Goal: Transaction & Acquisition: Download file/media

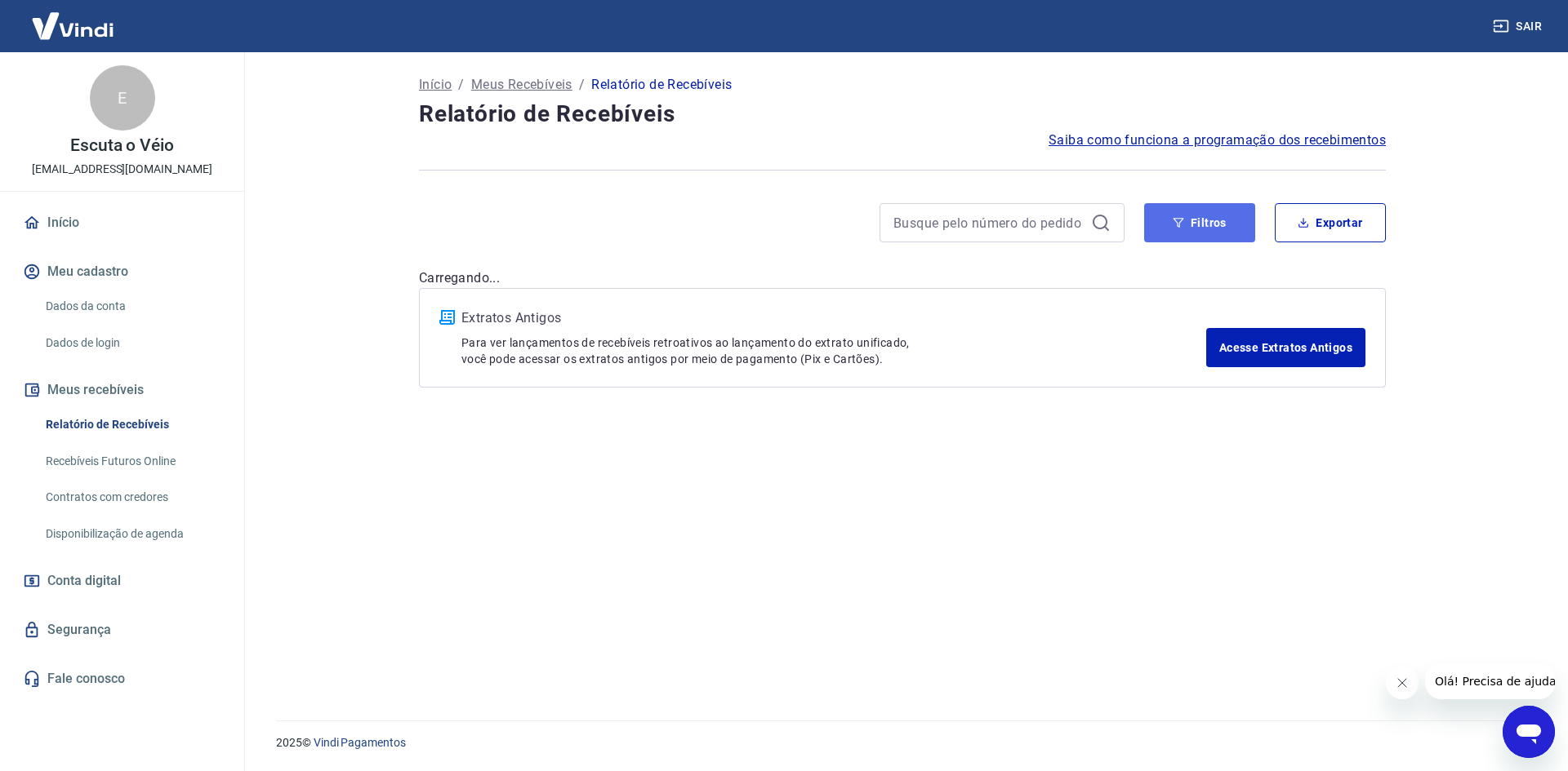
click at [1205, 235] on button "Filtros" at bounding box center [1200, 222] width 111 height 39
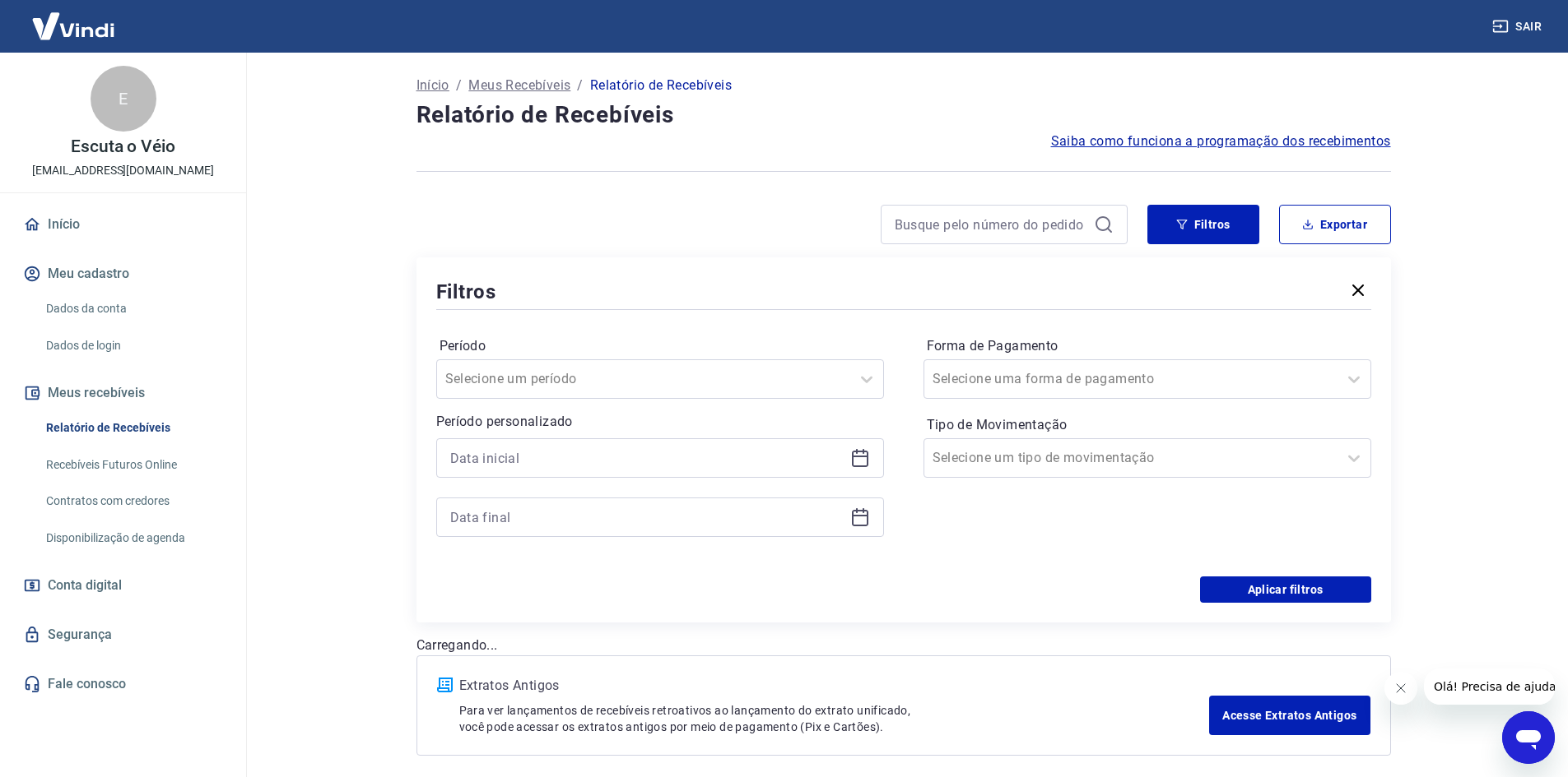
click at [867, 452] on icon at bounding box center [861, 459] width 17 height 17
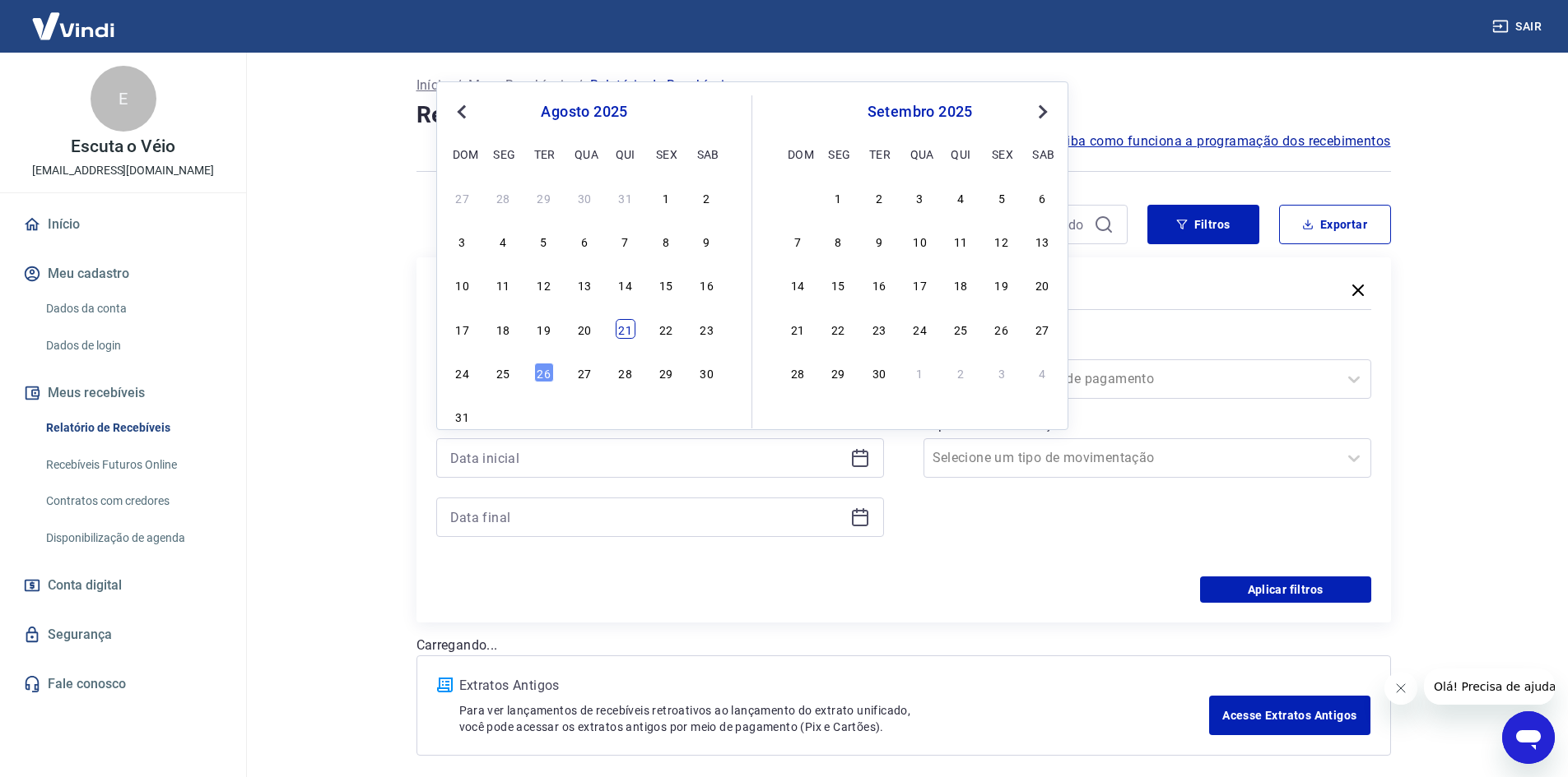
click at [621, 333] on div "21" at bounding box center [625, 329] width 20 height 20
type input "[DATE]"
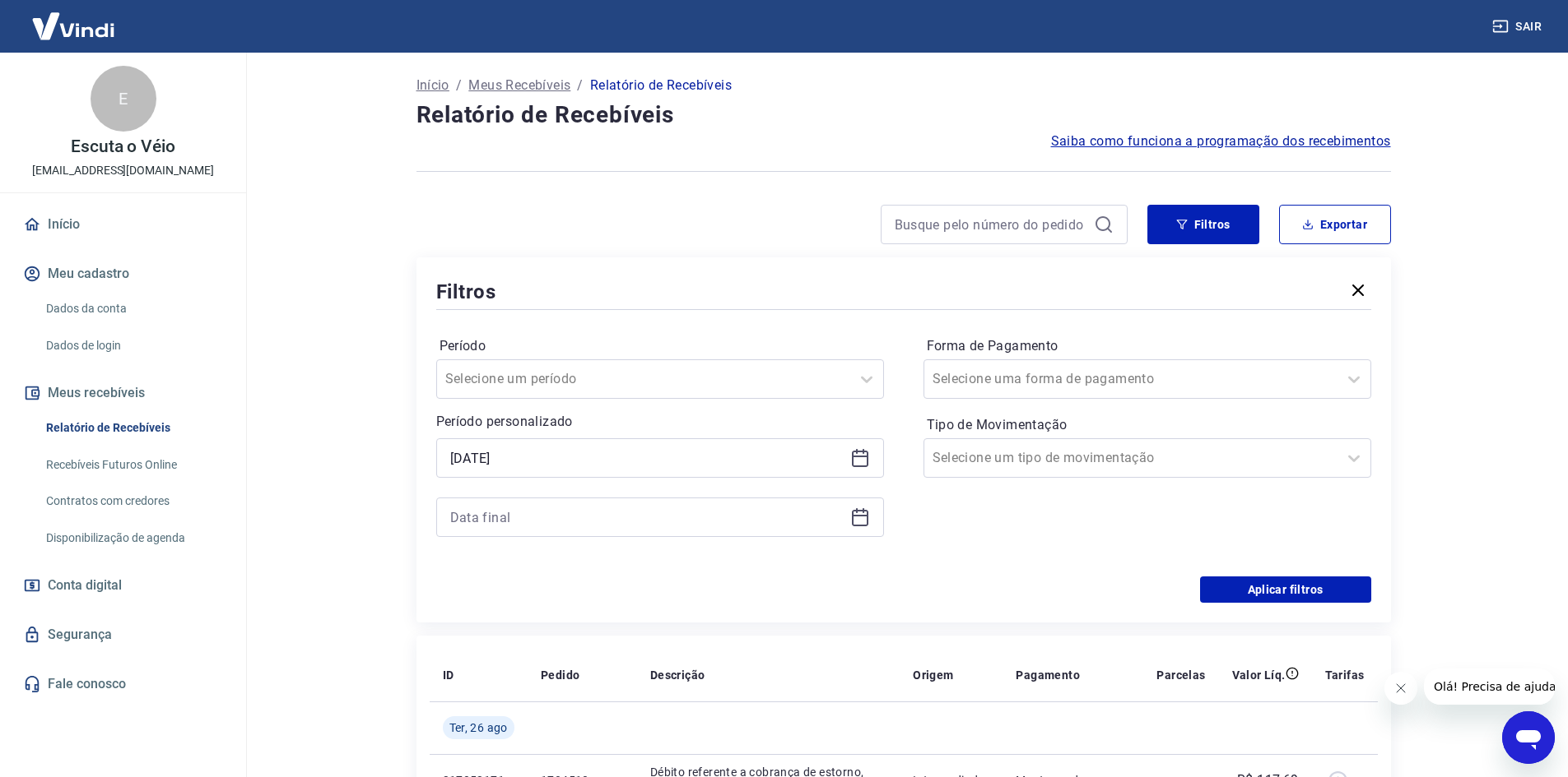
click at [857, 521] on icon at bounding box center [860, 516] width 20 height 20
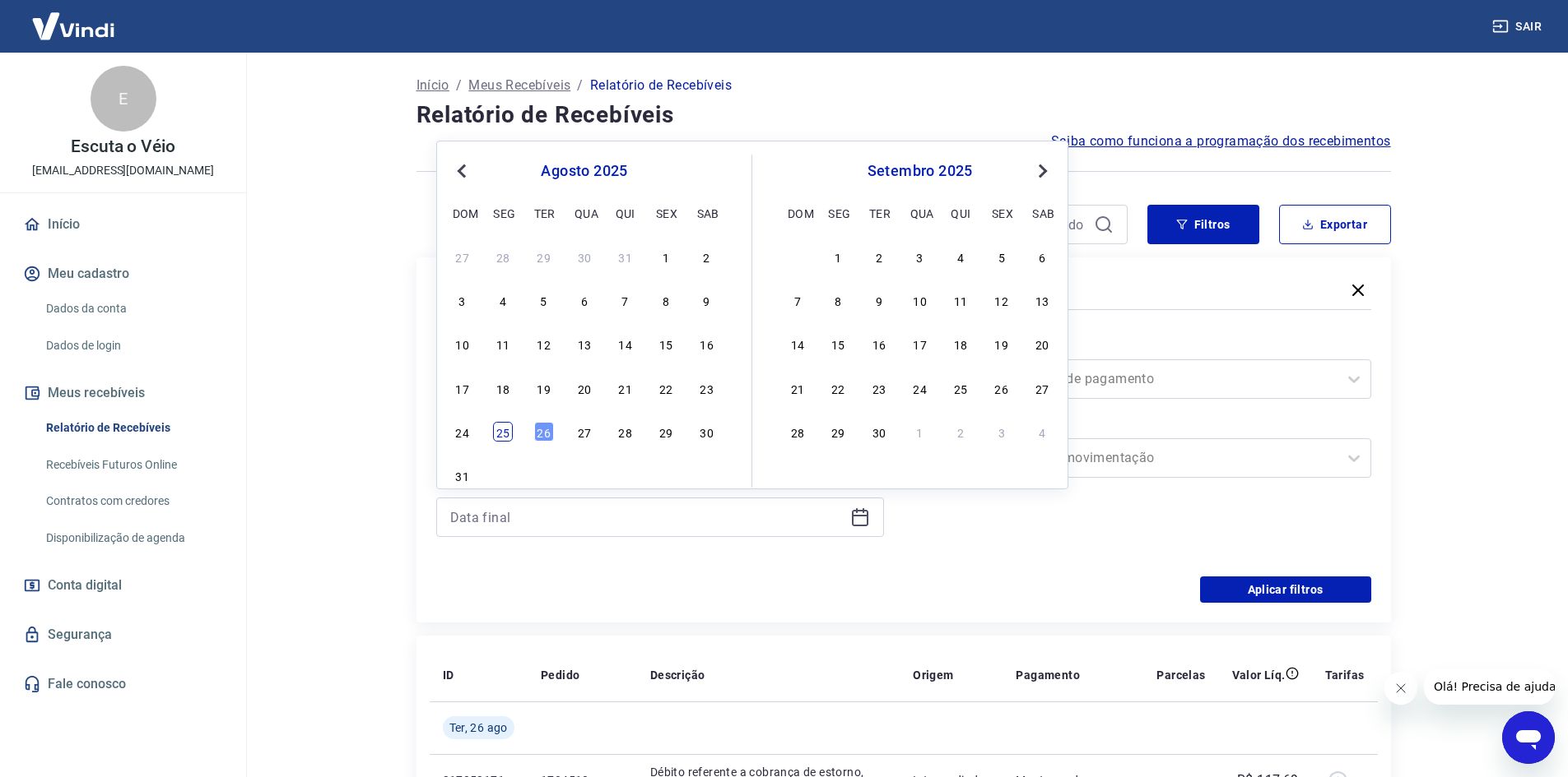
click at [503, 430] on div "25" at bounding box center [503, 431] width 20 height 20
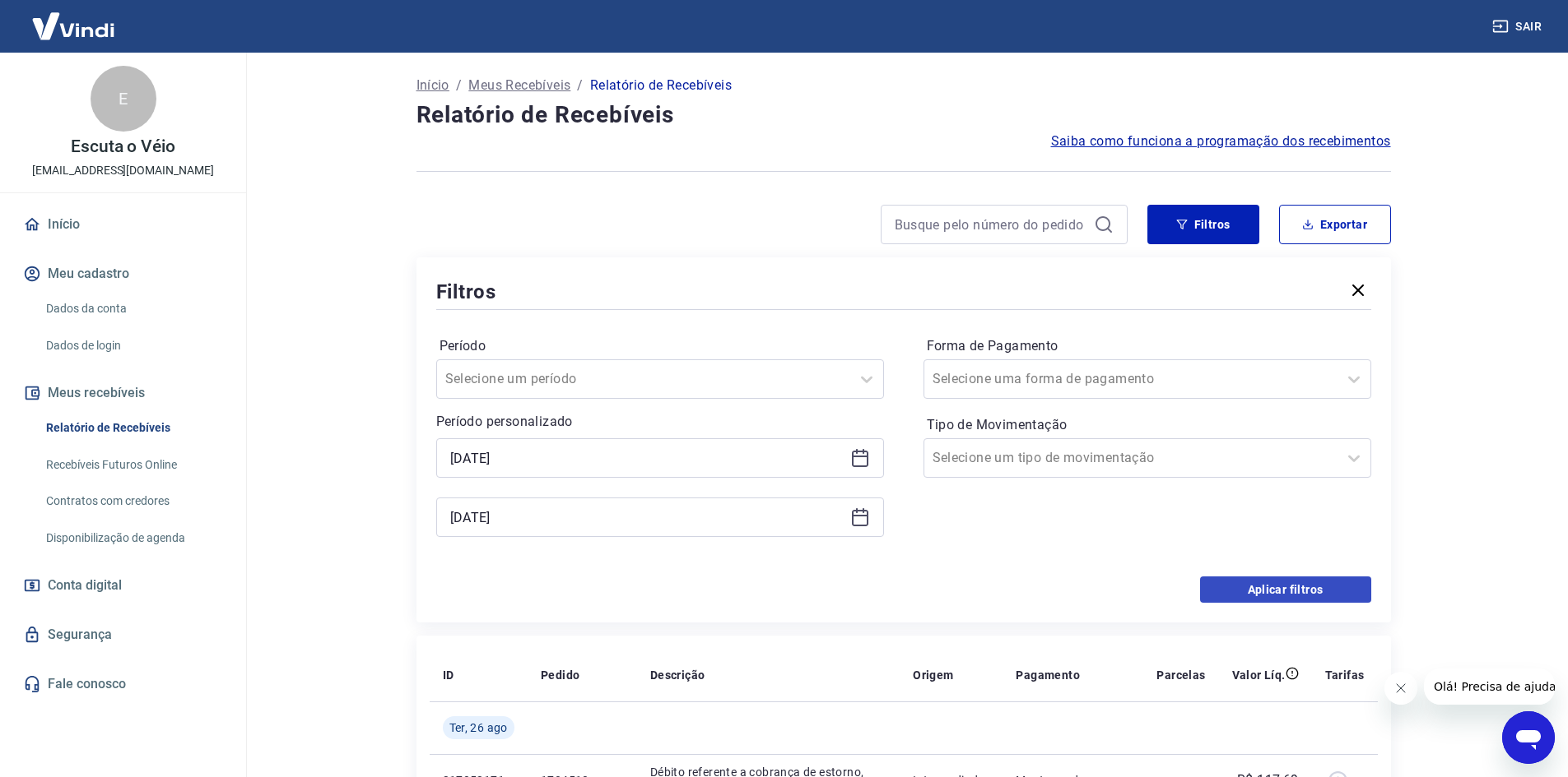
type input "[DATE]"
click at [1271, 589] on button "Aplicar filtros" at bounding box center [1285, 589] width 171 height 26
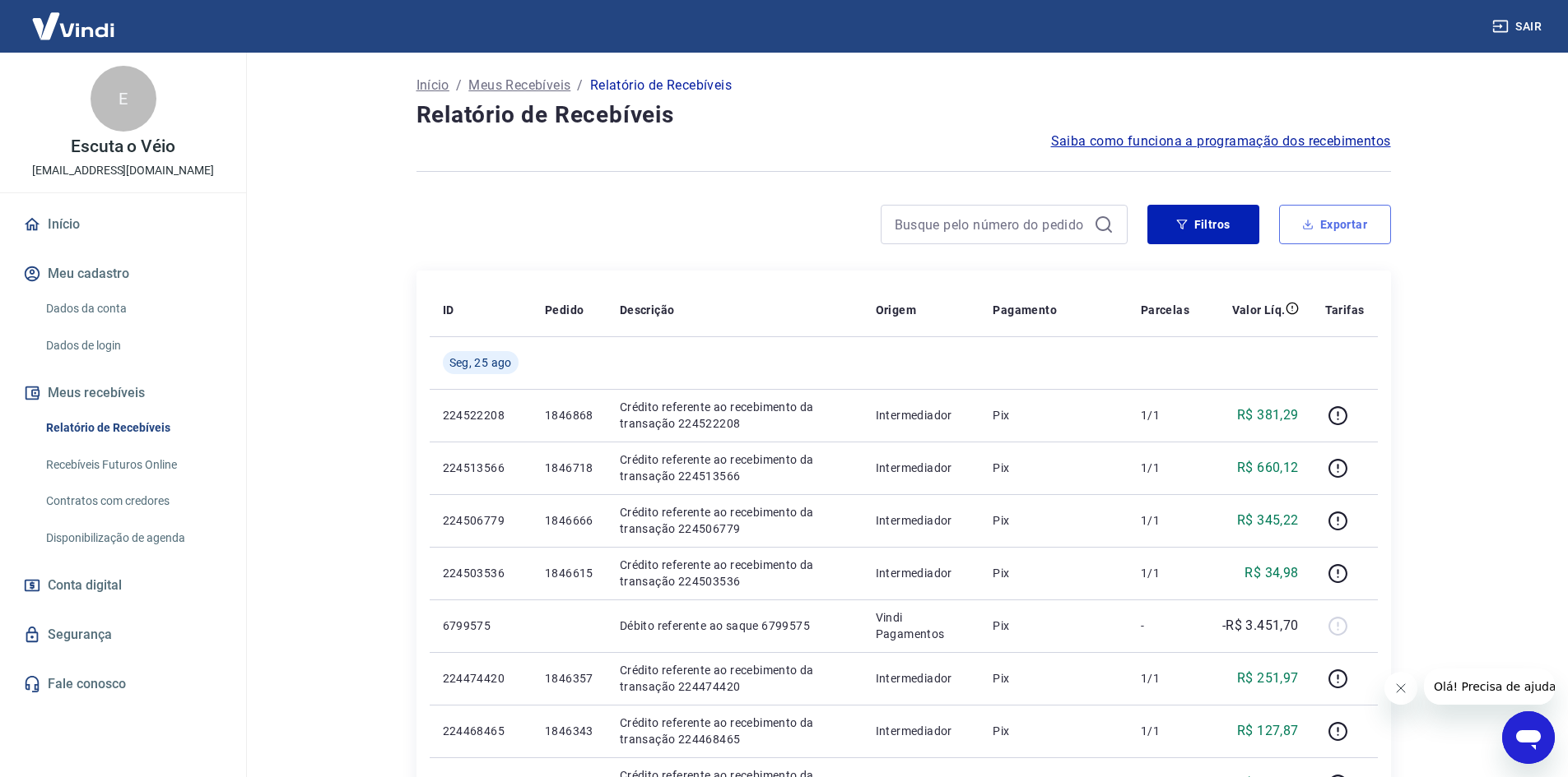
click at [1311, 224] on icon "button" at bounding box center [1308, 224] width 11 height 11
type input "[DATE]"
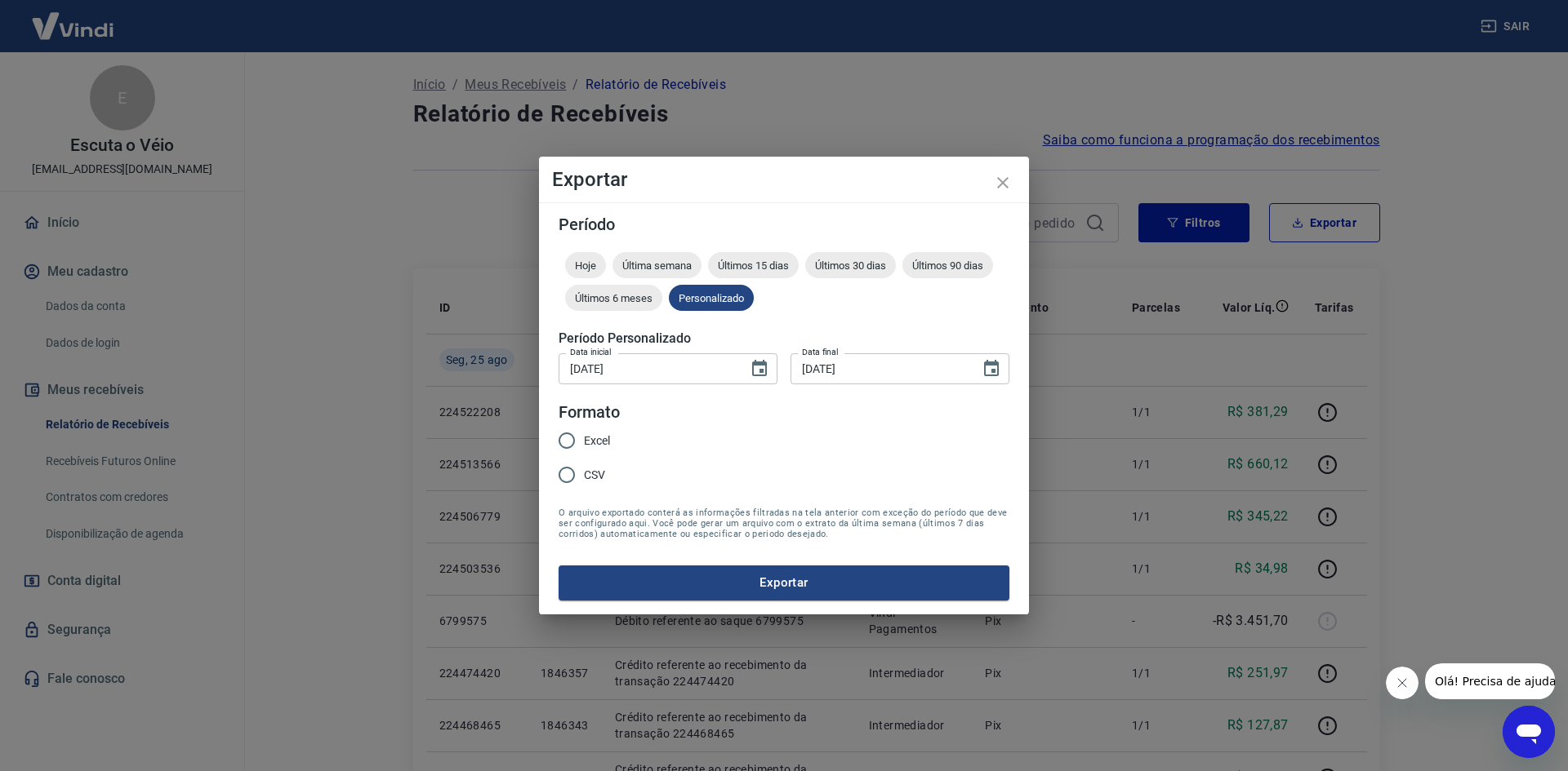
click at [601, 449] on label "Excel" at bounding box center [580, 440] width 60 height 34
click at [584, 449] on input "Excel" at bounding box center [567, 440] width 34 height 34
radio input "true"
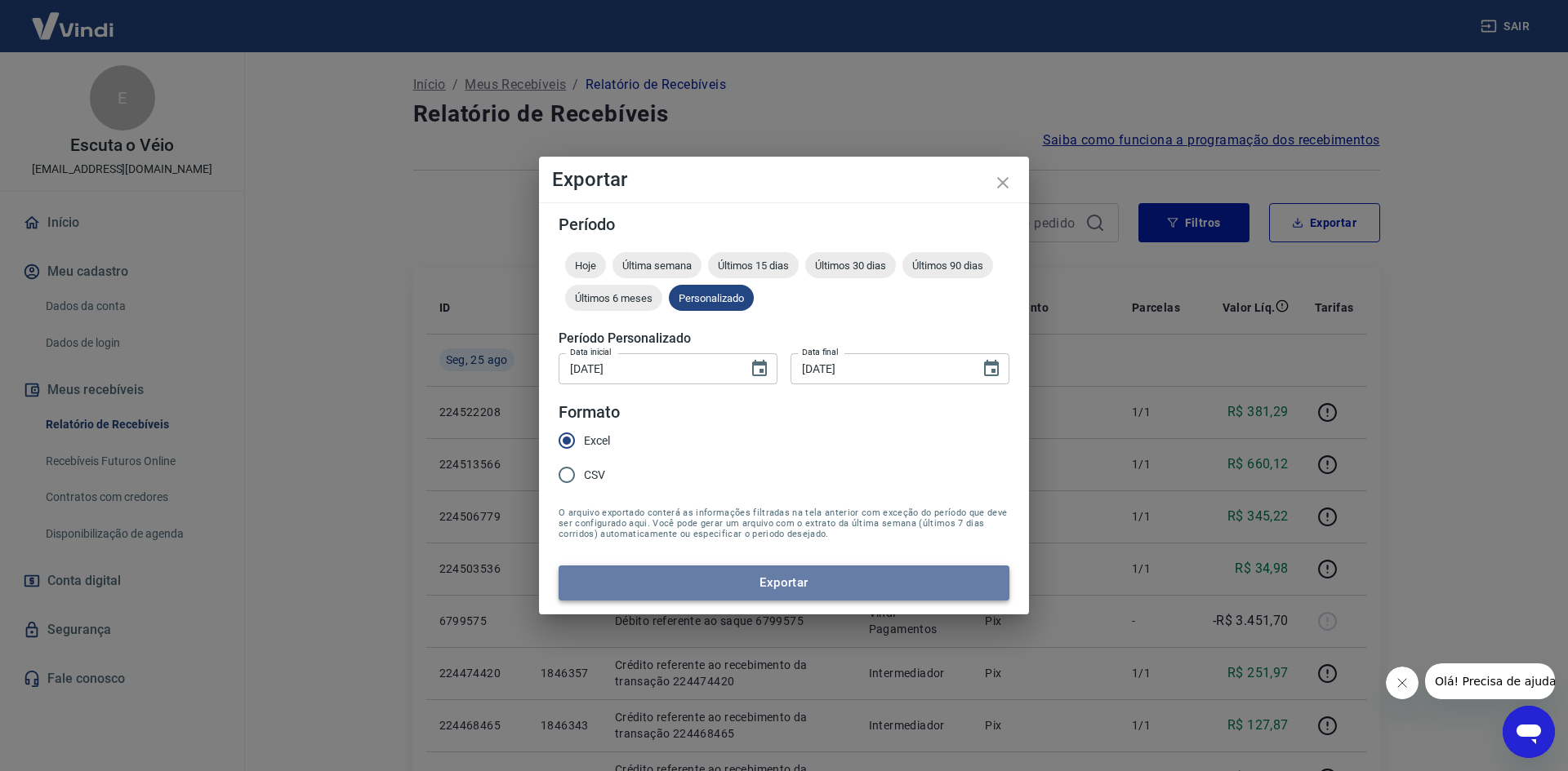
click at [683, 586] on button "Exportar" at bounding box center [784, 582] width 451 height 34
